Goal: Consume media (video, audio)

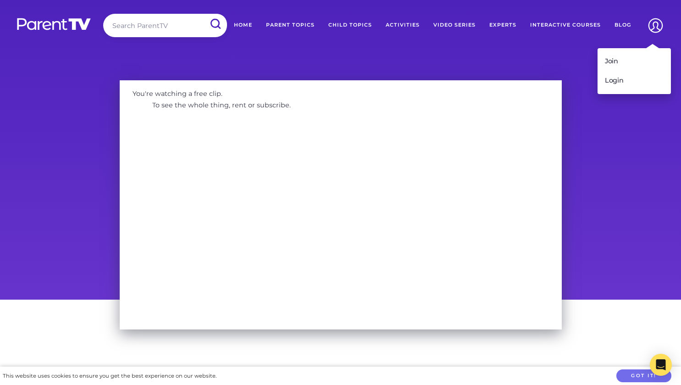
click at [653, 28] on img at bounding box center [655, 25] width 23 height 23
click at [624, 80] on link "Login" at bounding box center [634, 80] width 73 height 19
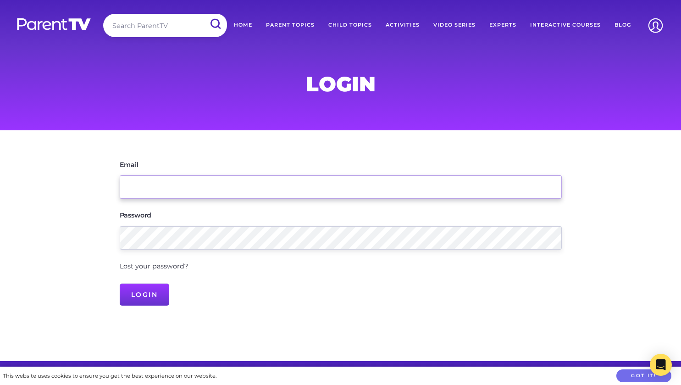
click at [466, 194] on input "Email" at bounding box center [341, 186] width 442 height 23
type input "chris-anne@brookesstreet.qld.edu.au"
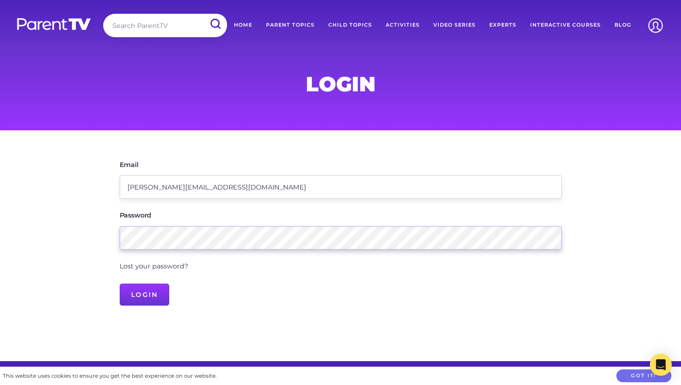
click at [120, 283] on input "Login" at bounding box center [145, 294] width 50 height 22
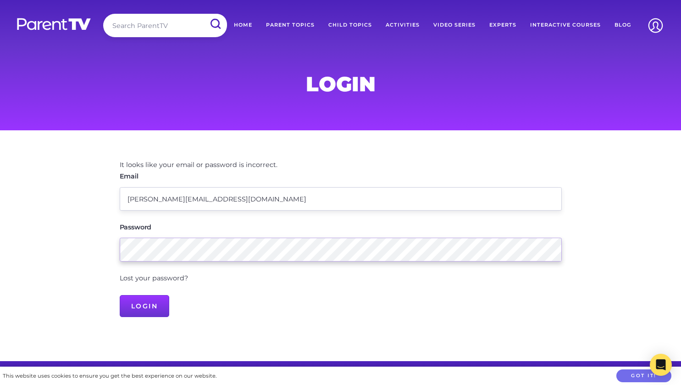
click at [120, 295] on input "Login" at bounding box center [145, 306] width 50 height 22
